Goal: Find specific page/section: Find specific page/section

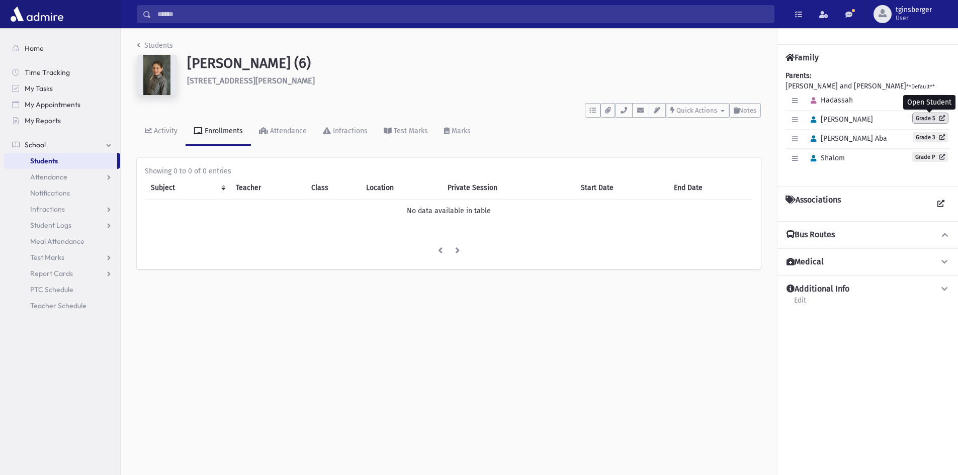
click at [920, 115] on link "Grade 5" at bounding box center [930, 118] width 35 height 10
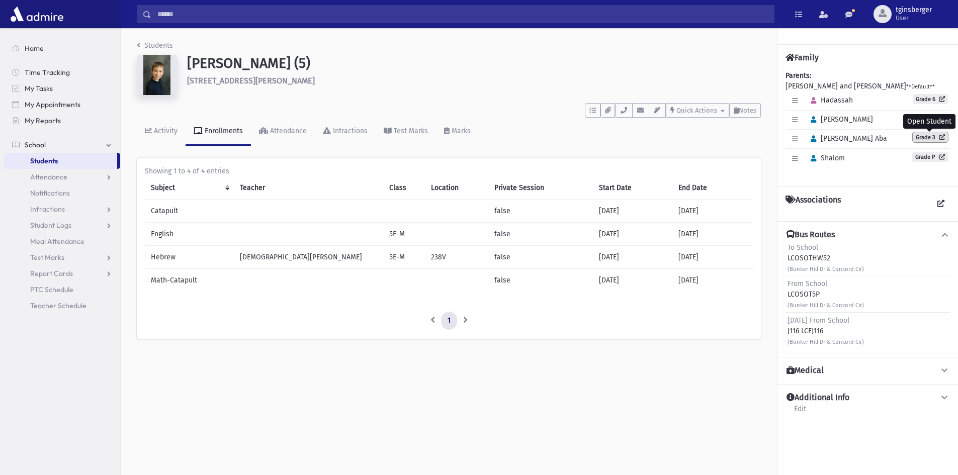
click at [925, 141] on link "Grade 3" at bounding box center [930, 137] width 35 height 10
